Goal: Information Seeking & Learning: Learn about a topic

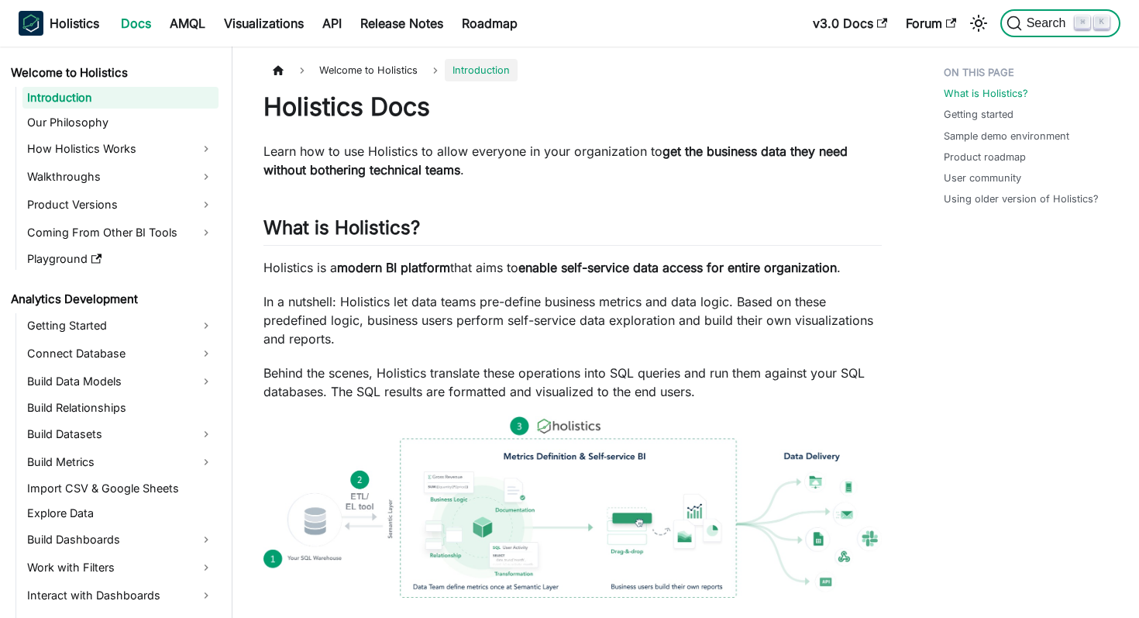
click at [1039, 33] on button "Search ⌘ K" at bounding box center [1061, 23] width 120 height 28
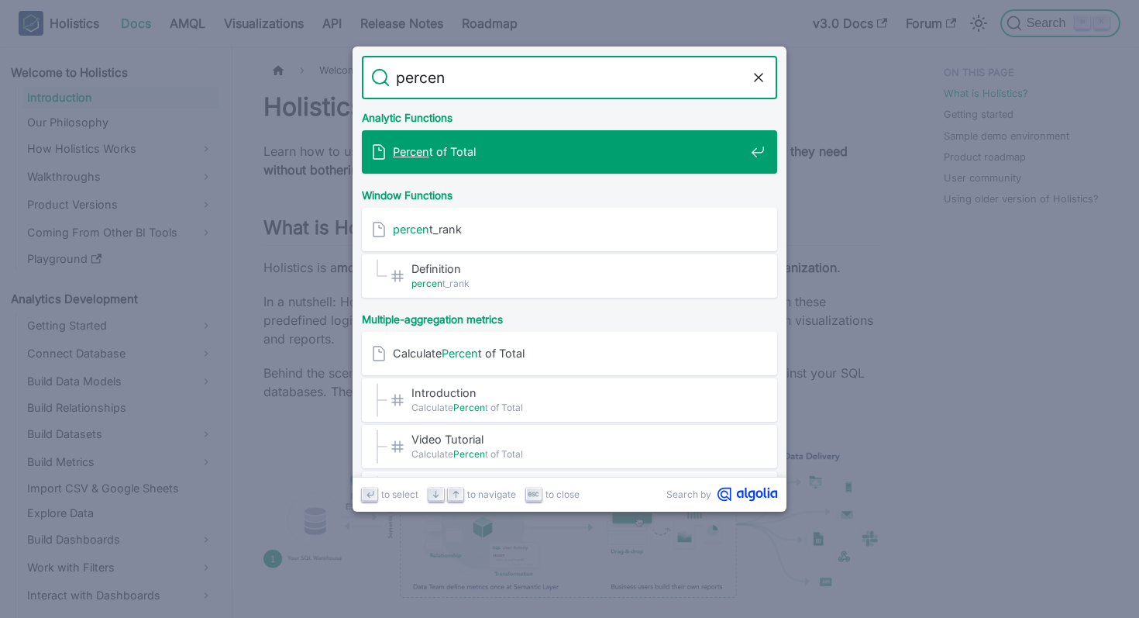
type input "percent"
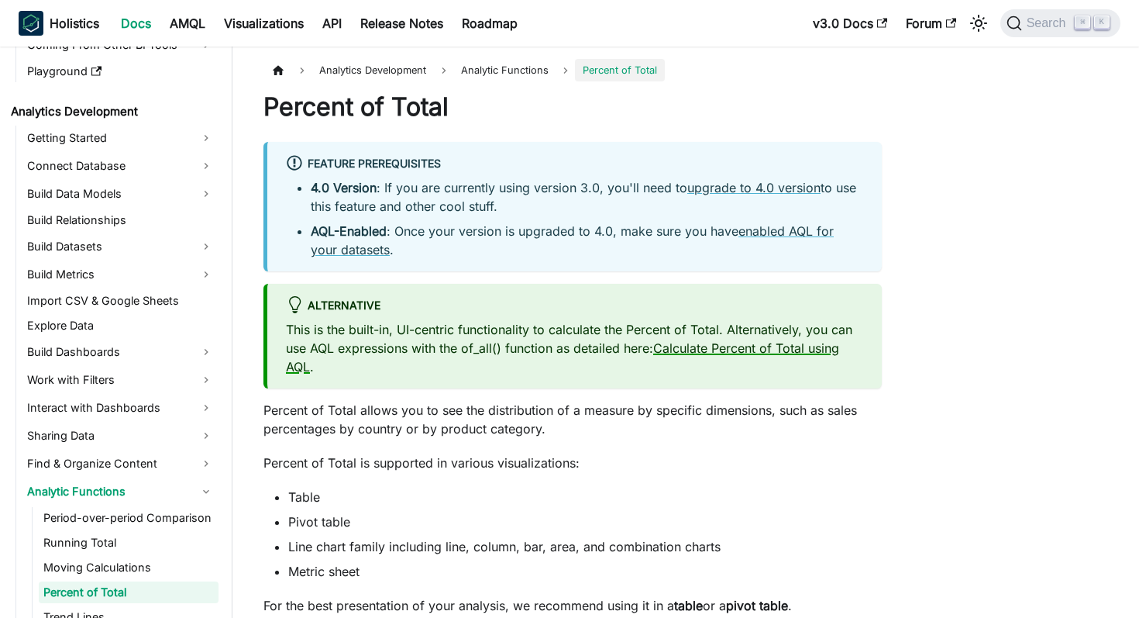
click at [705, 347] on link "Calculate Percent of Total using AQL" at bounding box center [562, 357] width 553 height 34
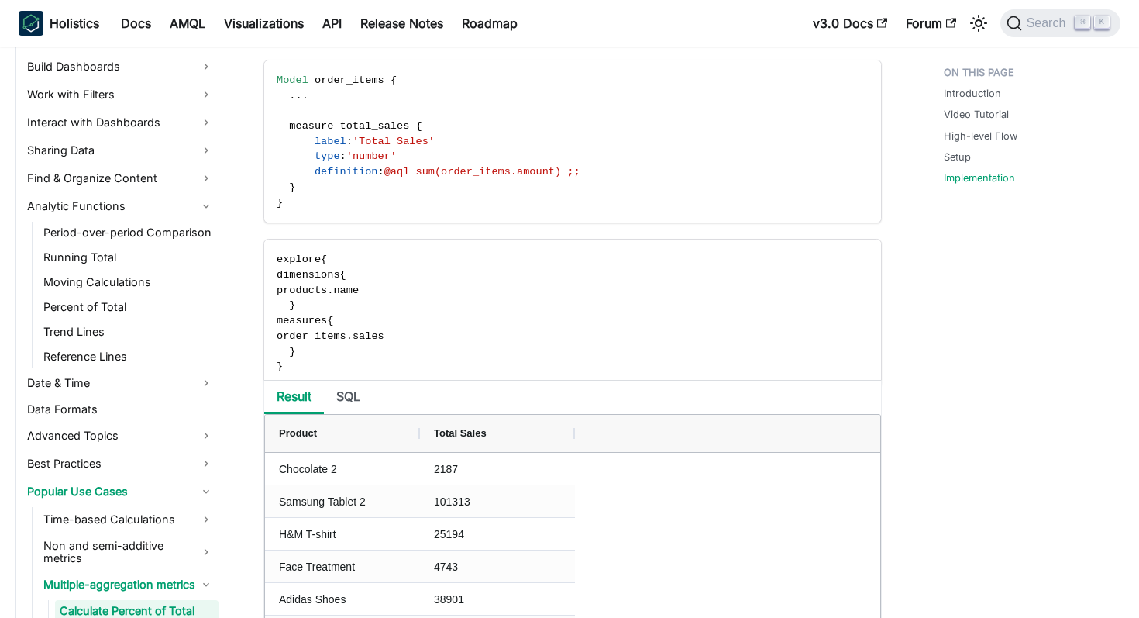
scroll to position [1708, 0]
click at [1039, 38] on div "Search ⌘ K" at bounding box center [1055, 23] width 129 height 34
click at [1046, 32] on button "Search ⌘ K" at bounding box center [1061, 23] width 120 height 28
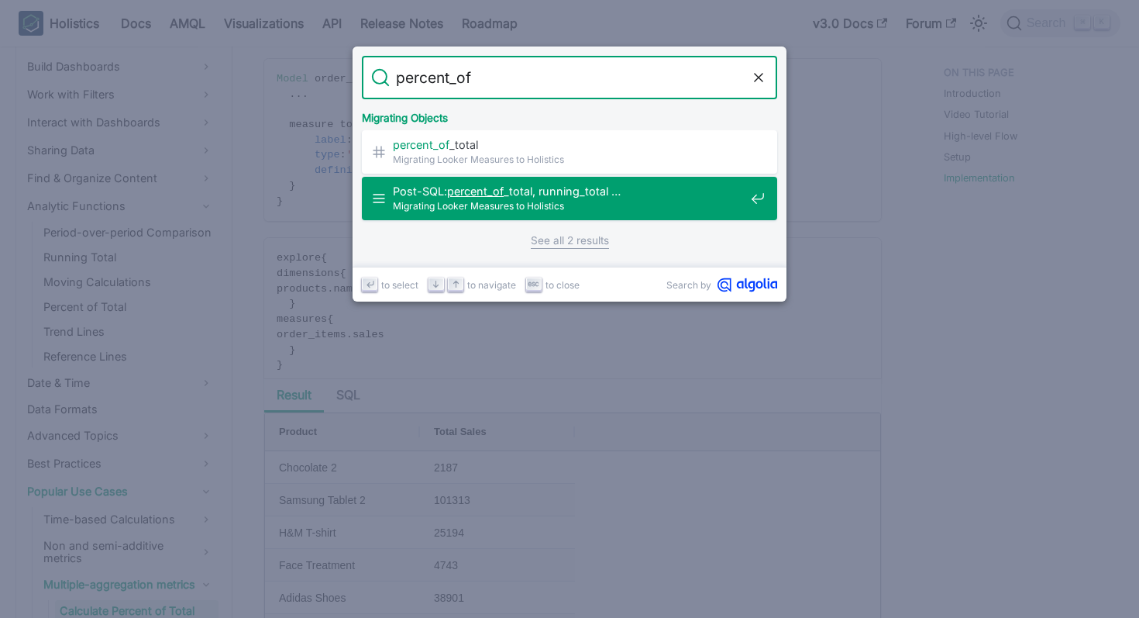
type input "percent_of"
click at [552, 236] on link "See all 2 results" at bounding box center [570, 241] width 78 height 16
